Goal: Transaction & Acquisition: Purchase product/service

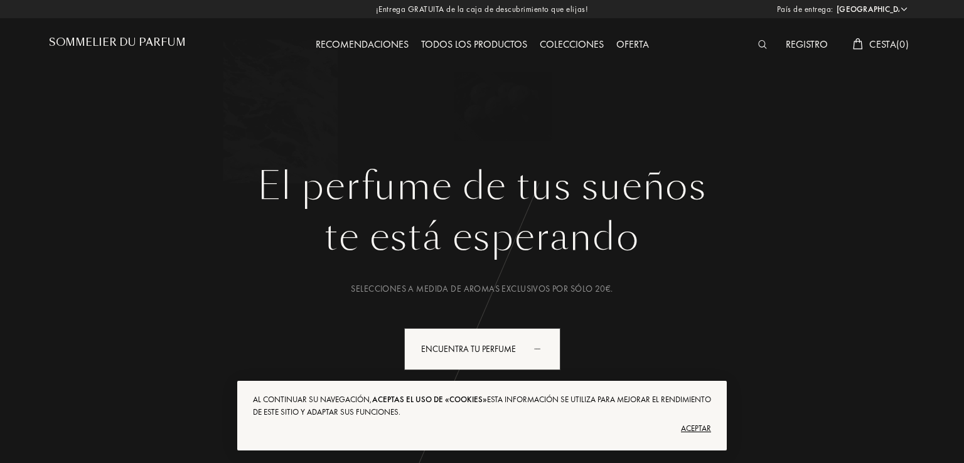
select select "ES"
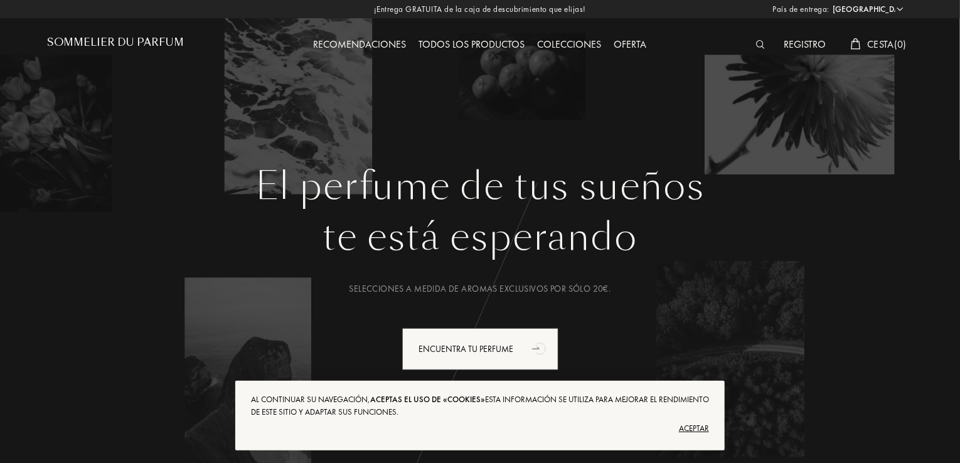
click at [807, 42] on div "Registro" at bounding box center [804, 45] width 55 height 16
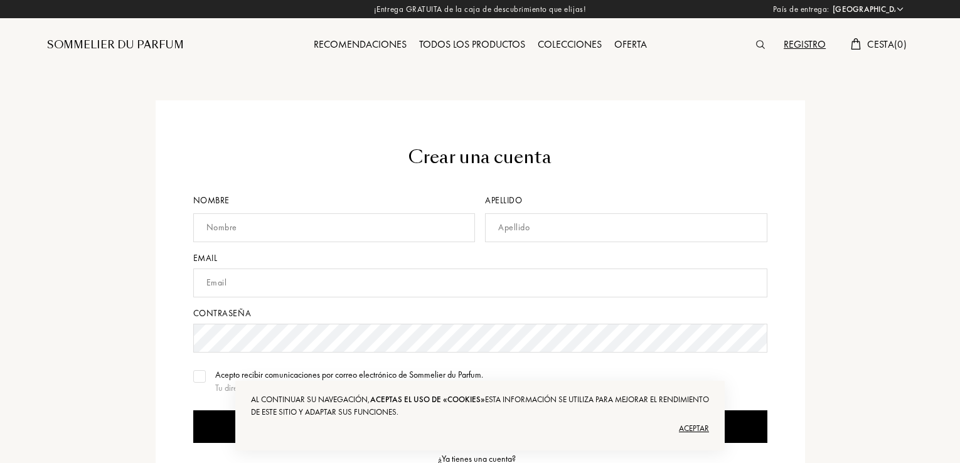
select select "ES"
click at [286, 233] on input "text" at bounding box center [334, 227] width 282 height 29
click at [275, 290] on input "text" at bounding box center [480, 283] width 574 height 29
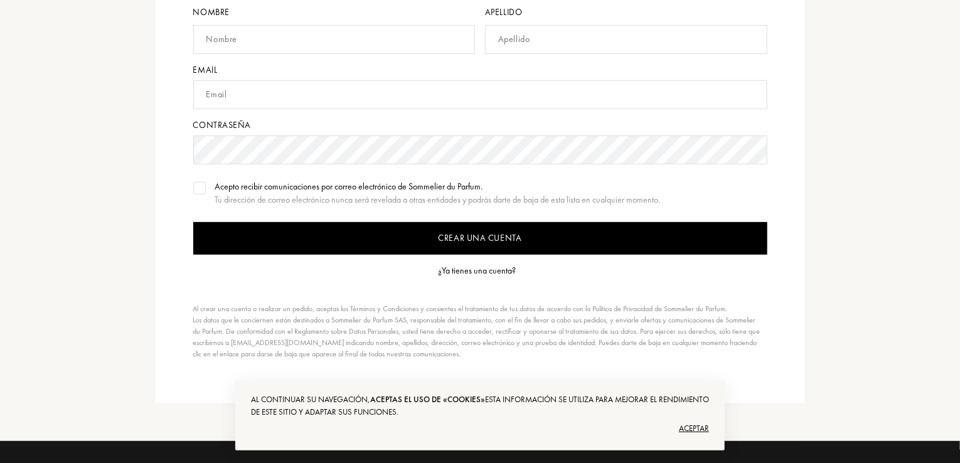
click at [482, 267] on div "¿Ya tienes una cuenta?" at bounding box center [477, 270] width 78 height 13
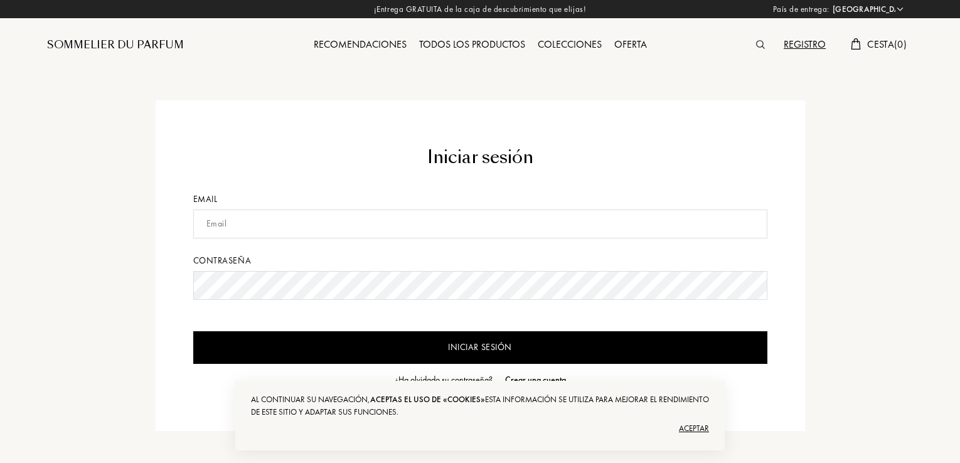
select select "ES"
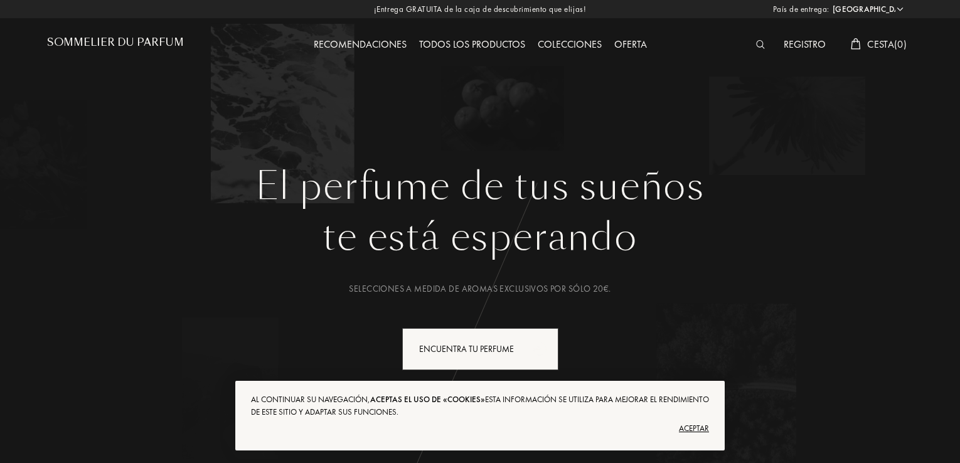
select select "ES"
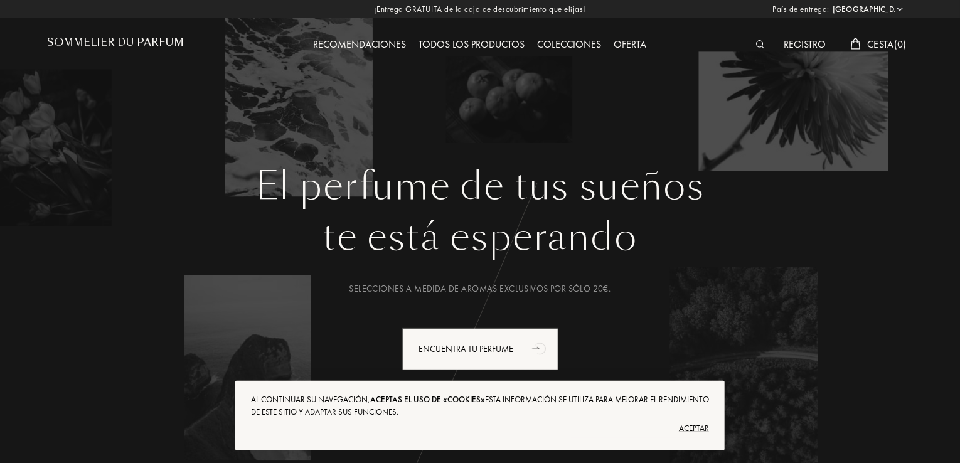
click at [802, 45] on div "Registro" at bounding box center [804, 45] width 55 height 16
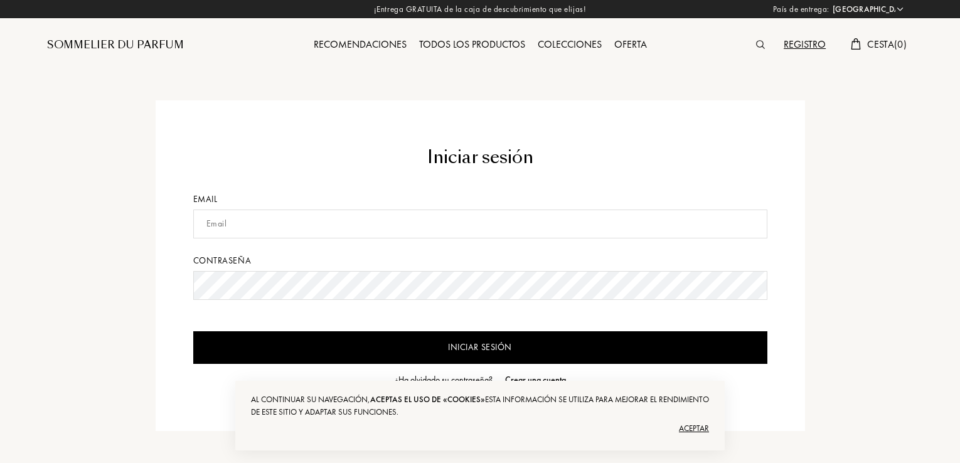
select select "ES"
drag, startPoint x: 231, startPoint y: 224, endPoint x: 257, endPoint y: 224, distance: 25.1
click at [231, 224] on input "etnnaif@gmail.com" at bounding box center [480, 224] width 574 height 29
type input "[EMAIL_ADDRESS][DOMAIN_NAME]"
click at [498, 342] on input "Iniciar sesión" at bounding box center [480, 347] width 574 height 33
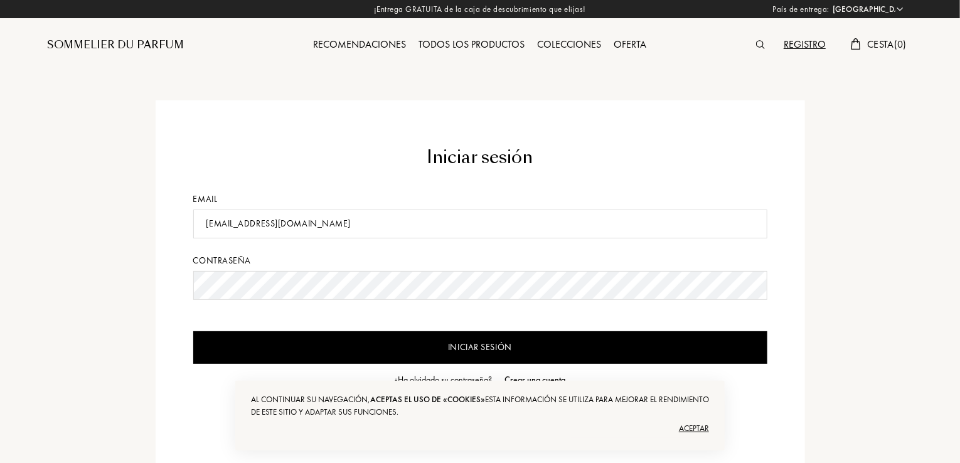
click at [506, 349] on input "Iniciar sesión" at bounding box center [480, 347] width 574 height 33
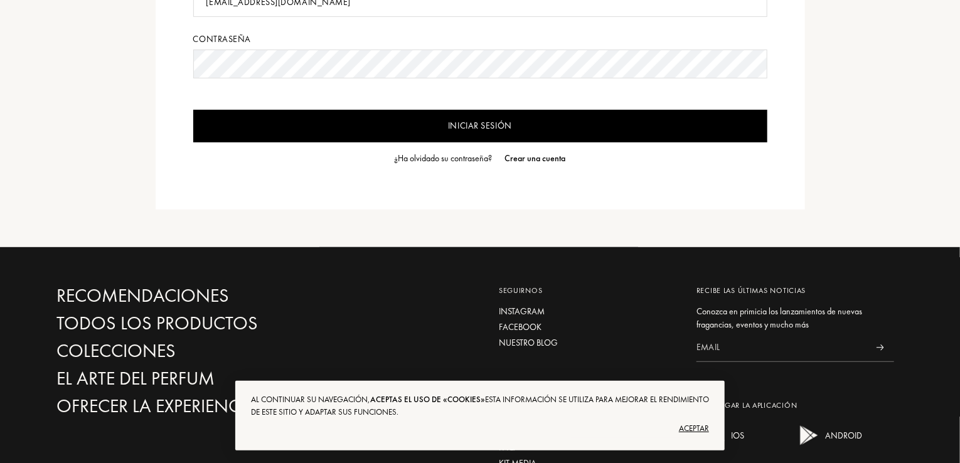
scroll to position [251, 0]
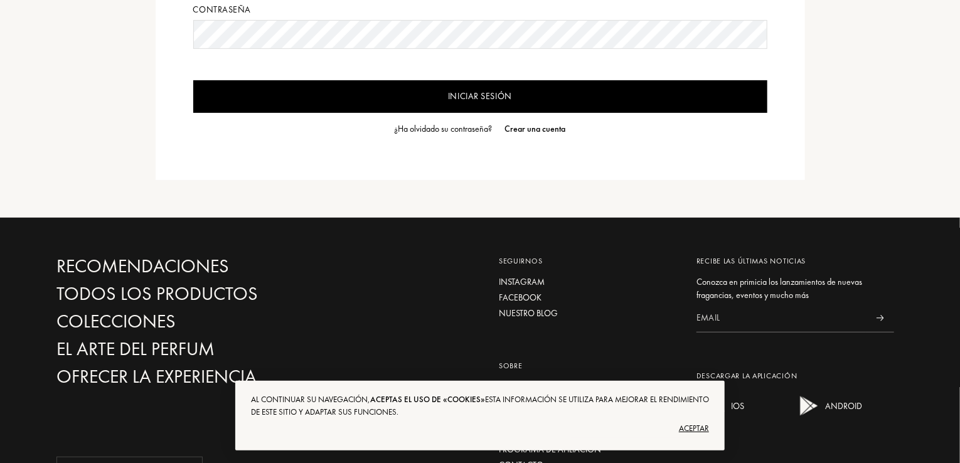
click at [105, 96] on div "Iniciar sesión Email etnnaif1@gmail.com Contraseña Iniciar sesión ¿Ha olvidado …" at bounding box center [480, 14] width 885 height 331
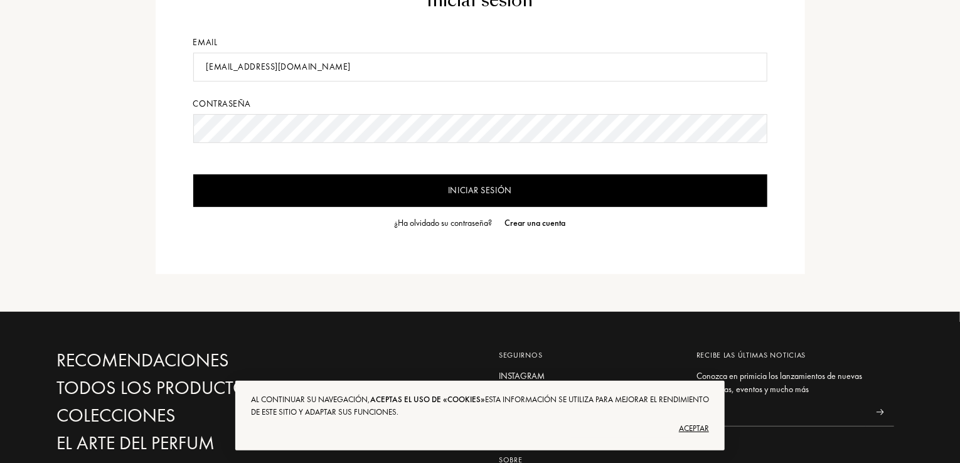
scroll to position [0, 0]
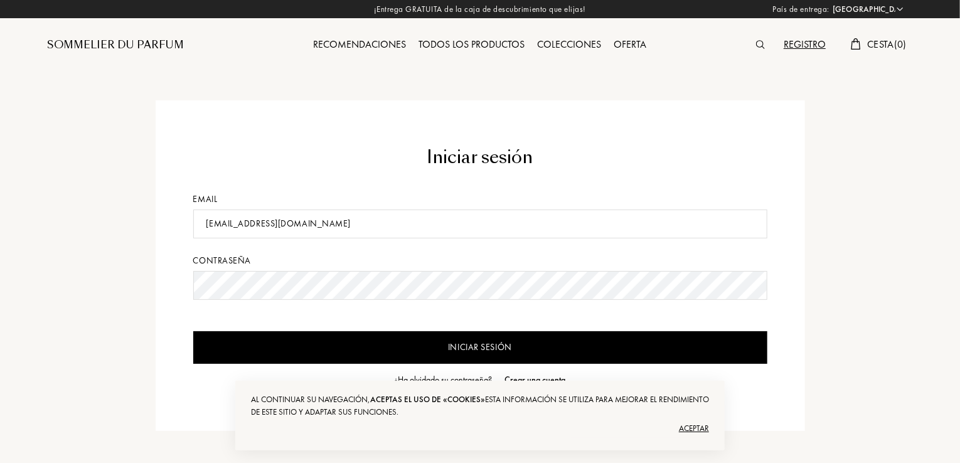
click at [336, 225] on input "etnnaif1@gmail.com" at bounding box center [480, 224] width 574 height 29
select select "ES"
click at [233, 224] on input "[EMAIL_ADDRESS][DOMAIN_NAME]" at bounding box center [480, 224] width 574 height 29
click at [465, 344] on input "Iniciar sesión" at bounding box center [480, 347] width 574 height 33
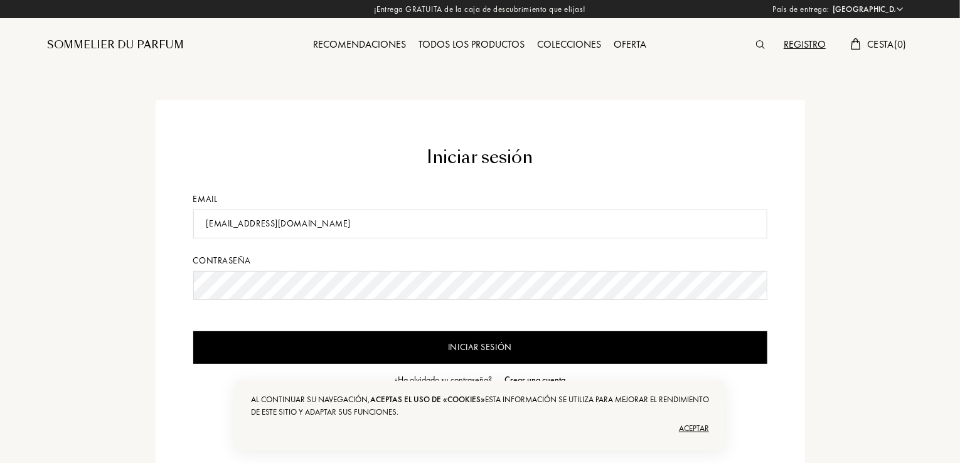
click at [235, 224] on input "etnnaif1@gmail.com" at bounding box center [480, 224] width 574 height 29
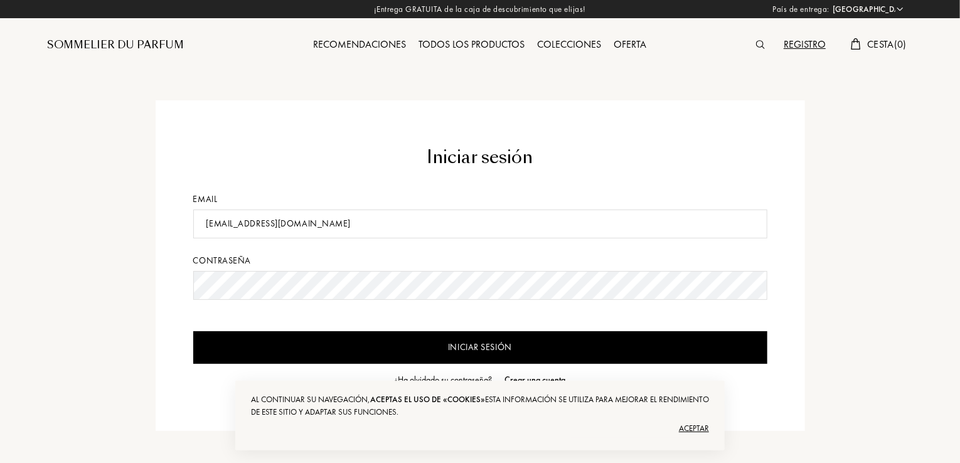
type input "[EMAIL_ADDRESS][DOMAIN_NAME]"
click at [450, 341] on input "Iniciar sesión" at bounding box center [480, 347] width 574 height 33
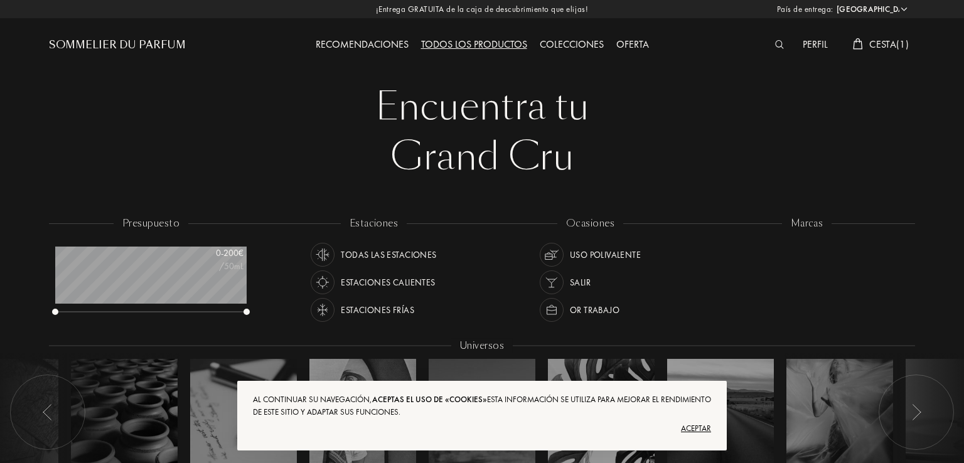
select select "ES"
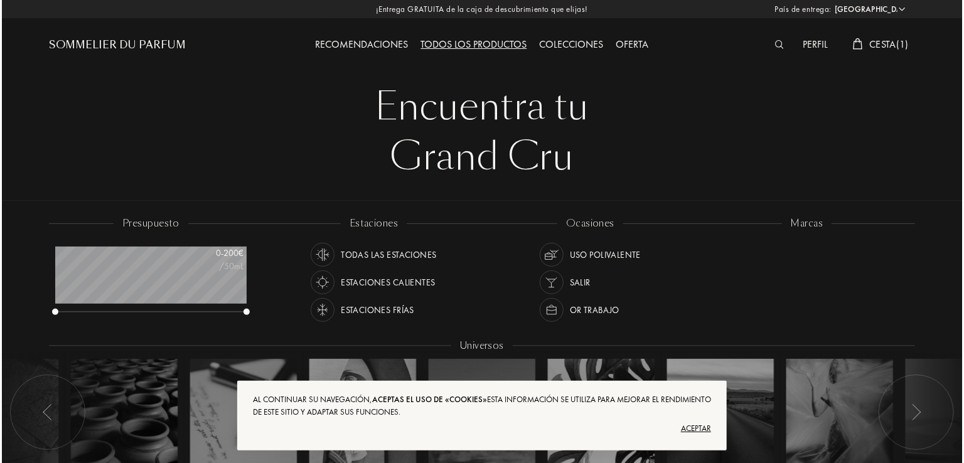
scroll to position [63, 191]
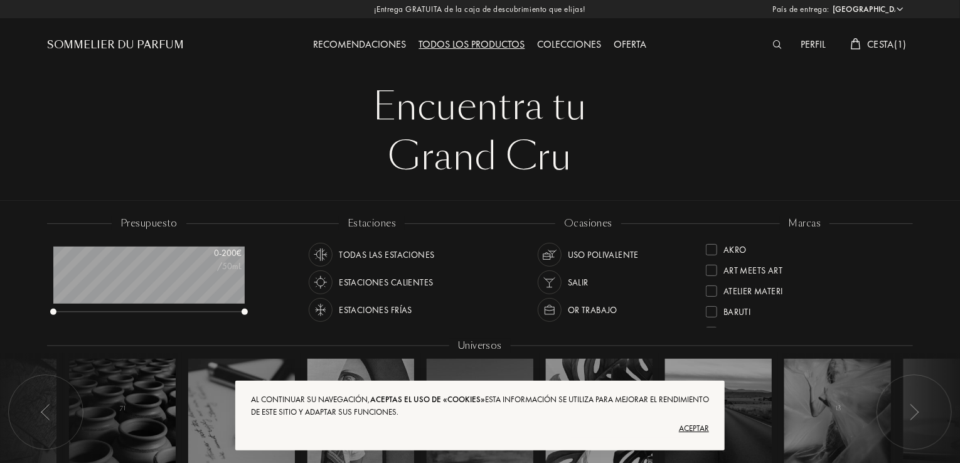
click at [886, 45] on span "Cesta ( 1 )" at bounding box center [887, 44] width 40 height 13
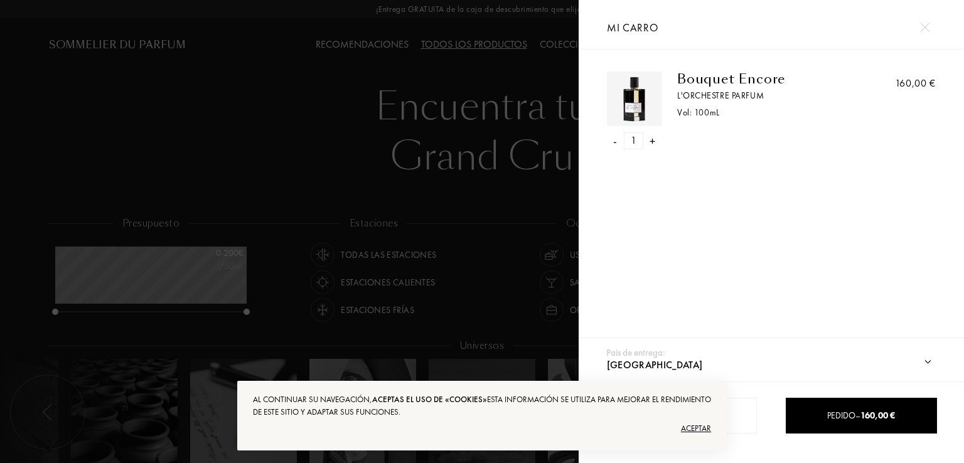
click at [699, 429] on div "Aceptar" at bounding box center [482, 428] width 458 height 20
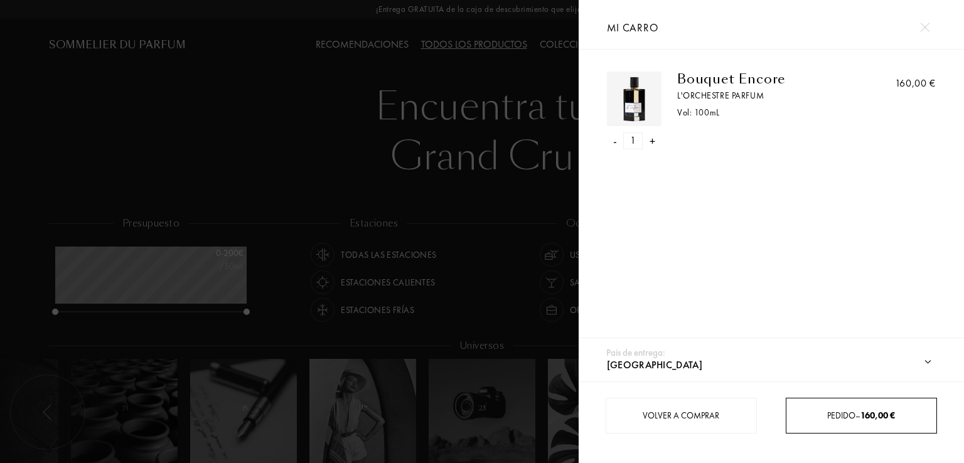
click at [901, 418] on div "Pedido – 160,00 €" at bounding box center [861, 415] width 150 height 13
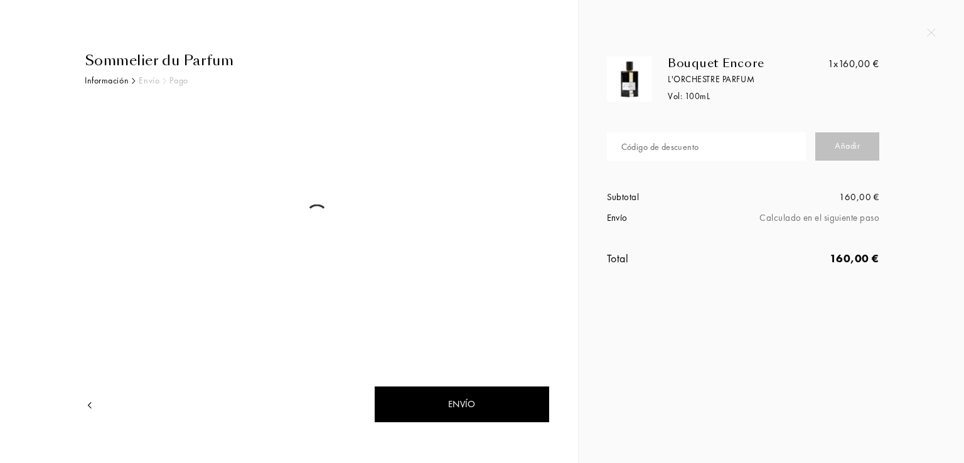
select select "ES"
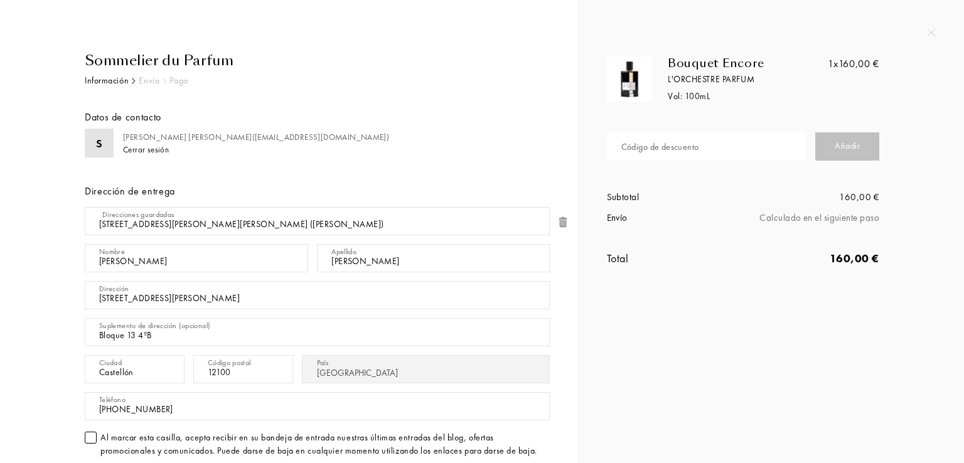
click at [730, 150] on input "text" at bounding box center [706, 146] width 199 height 28
click at [842, 147] on div "Añadir" at bounding box center [847, 146] width 64 height 28
click at [654, 151] on input "A8G7S-N6BT" at bounding box center [706, 146] width 199 height 28
type input "A8G7S-KN6BT"
click at [846, 146] on div "Añadir" at bounding box center [847, 146] width 64 height 28
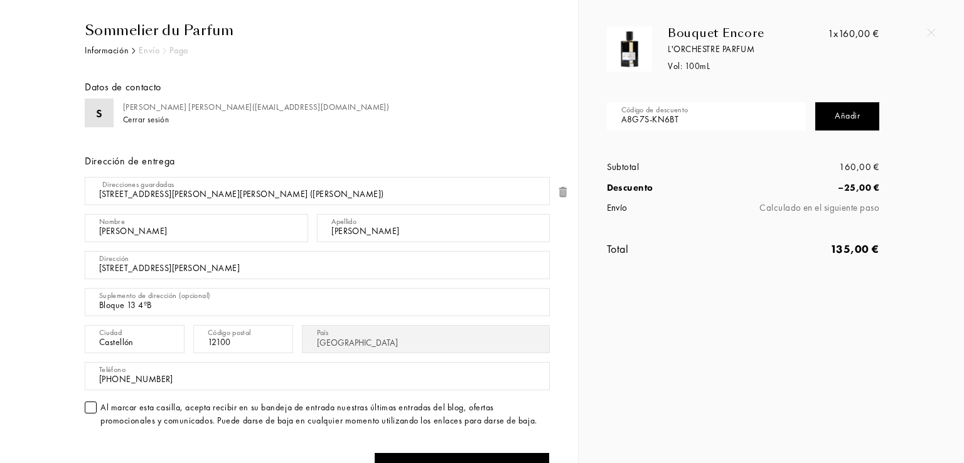
scroll to position [156, 0]
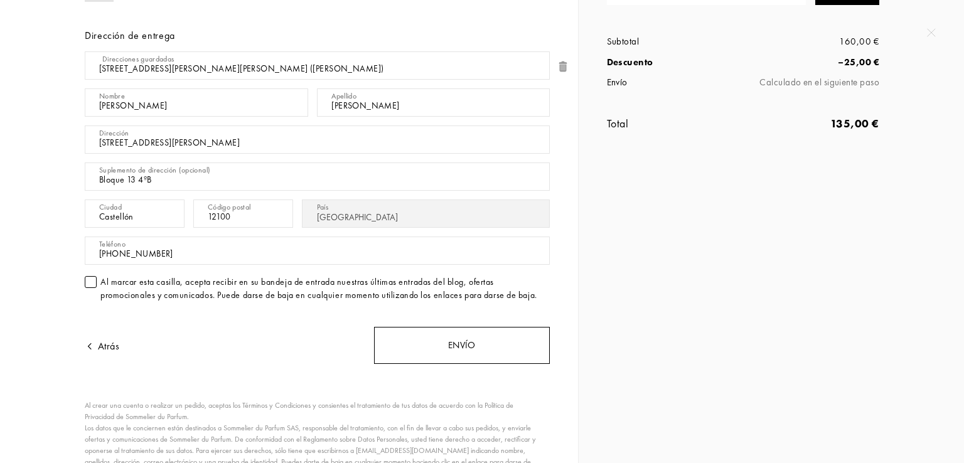
click at [467, 347] on div "Envío" at bounding box center [462, 345] width 176 height 37
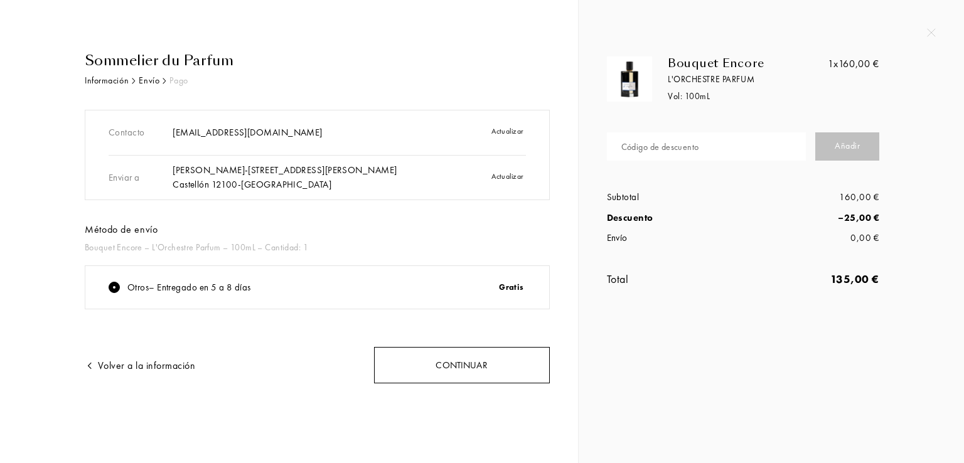
click at [469, 361] on div "Continuar" at bounding box center [462, 365] width 176 height 37
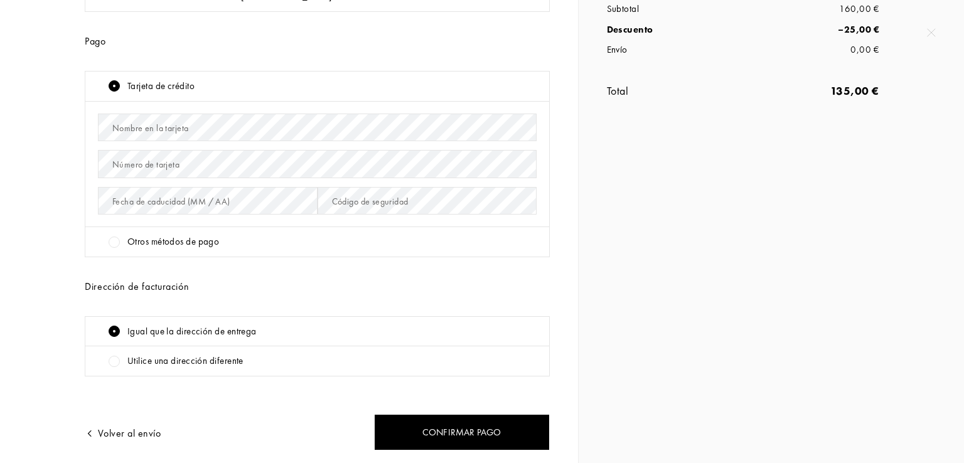
scroll to position [228, 0]
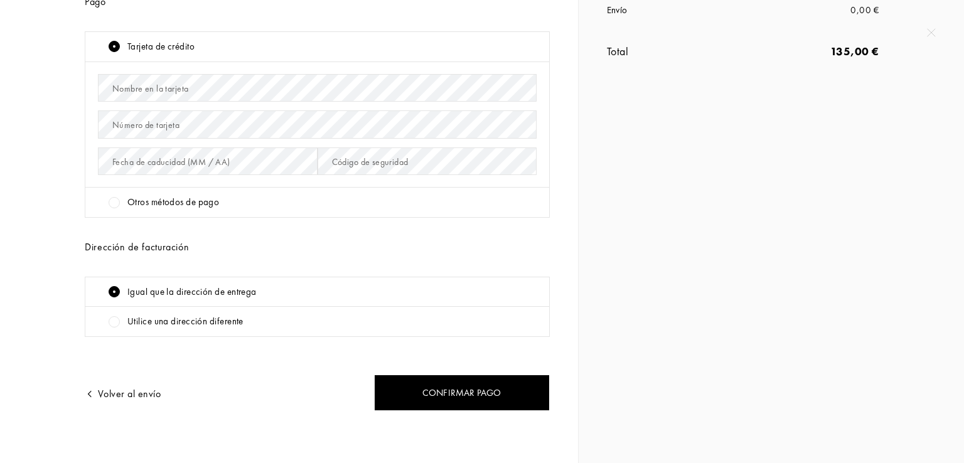
click at [211, 195] on div "Otros métodos de pago" at bounding box center [173, 202] width 92 height 14
